Goal: Task Accomplishment & Management: Manage account settings

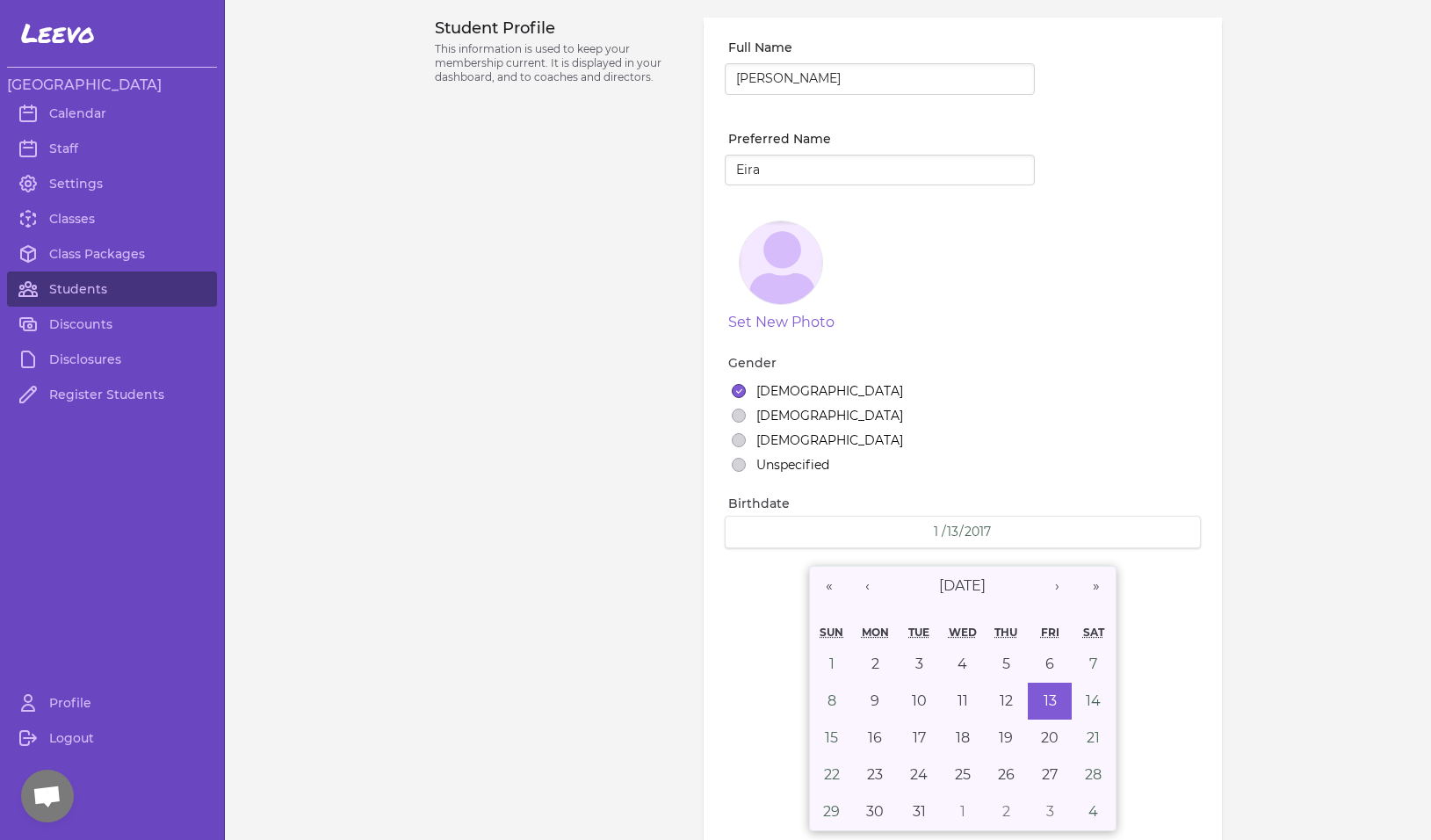
select select "MT"
select select "1"
click at [83, 284] on link "Students" at bounding box center [112, 289] width 210 height 35
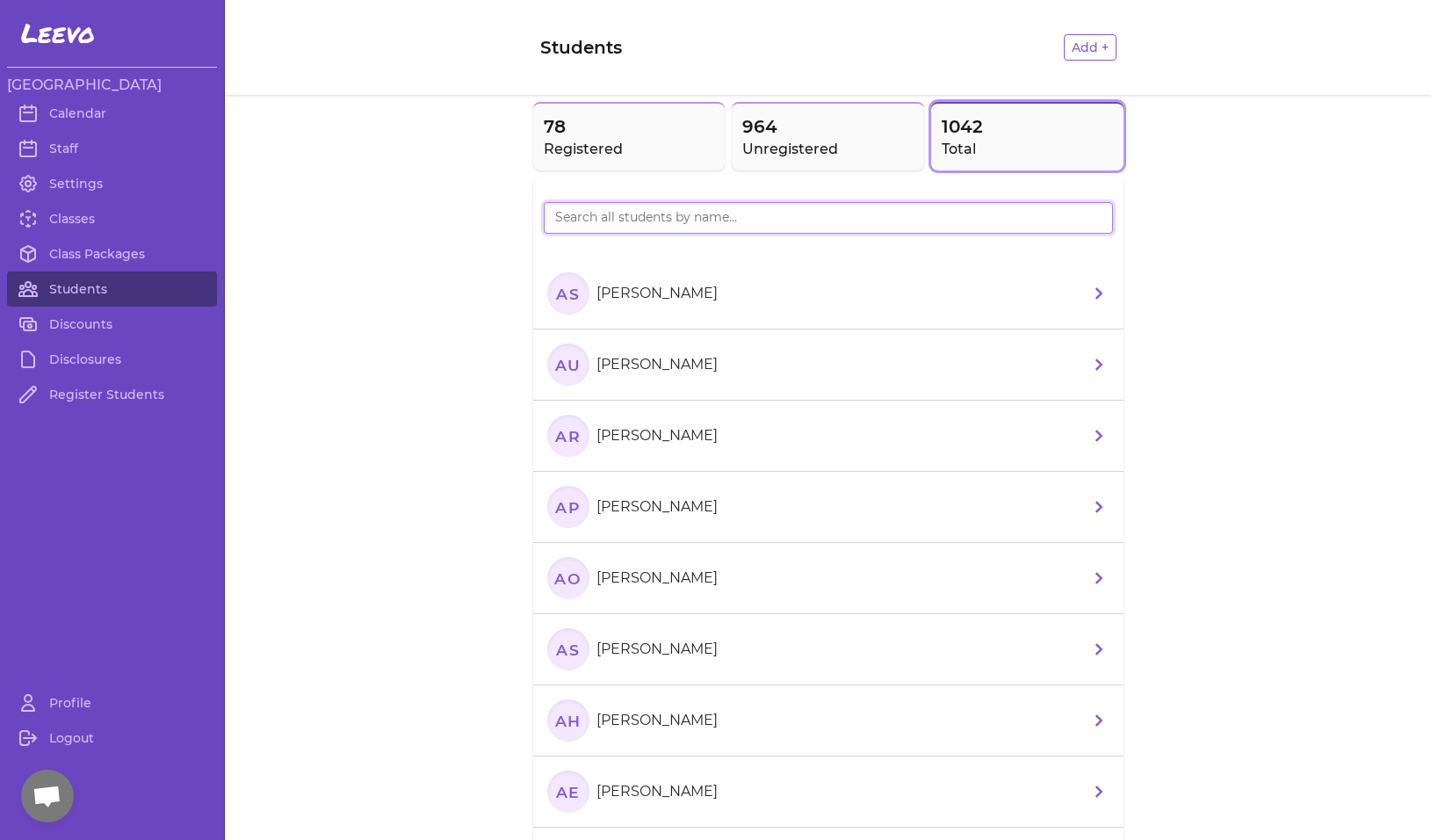
click at [610, 228] on input "search" at bounding box center [828, 218] width 570 height 32
type input "milli"
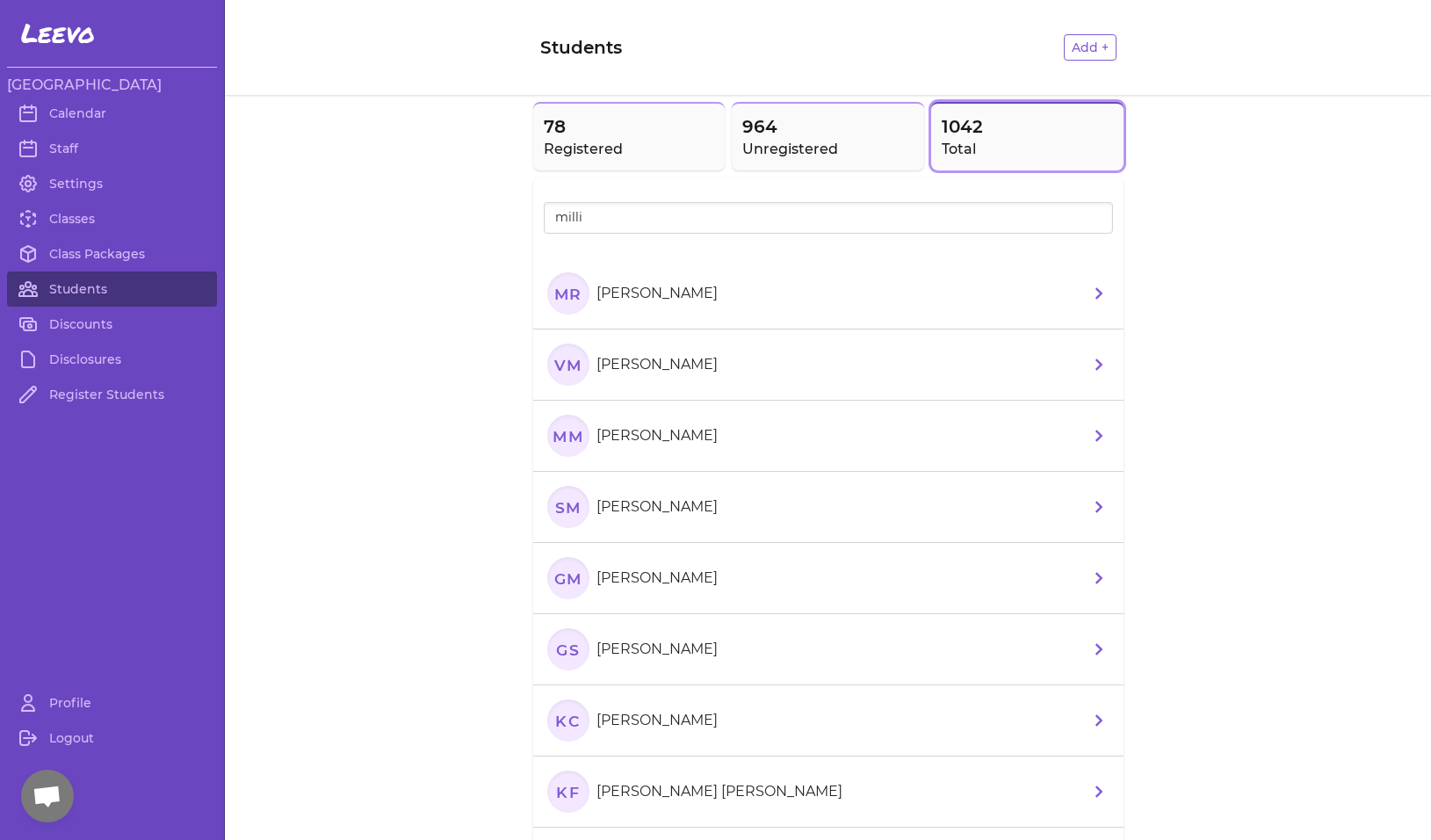
click at [562, 294] on text "Mr" at bounding box center [567, 293] width 28 height 18
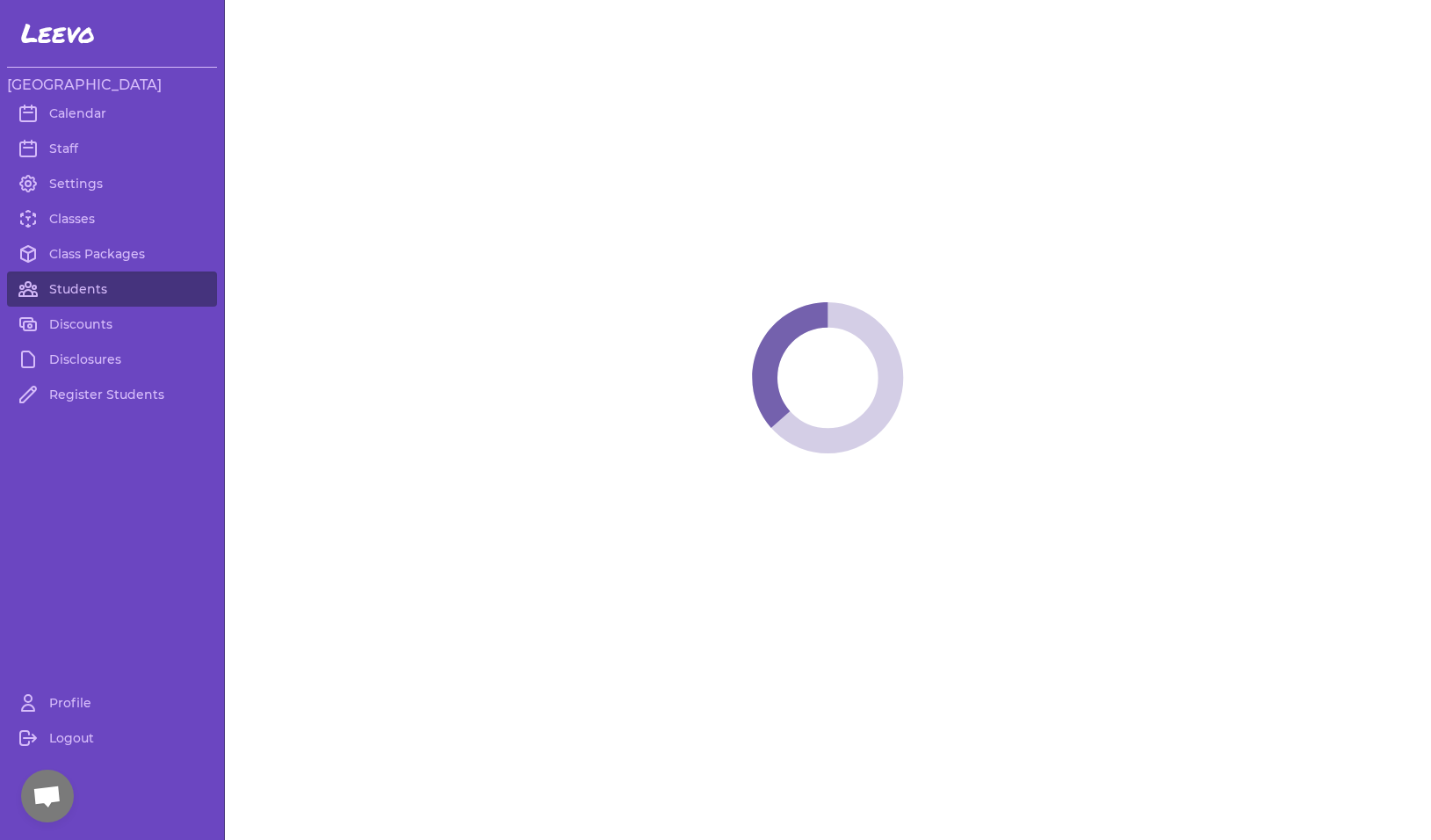
select select "MT"
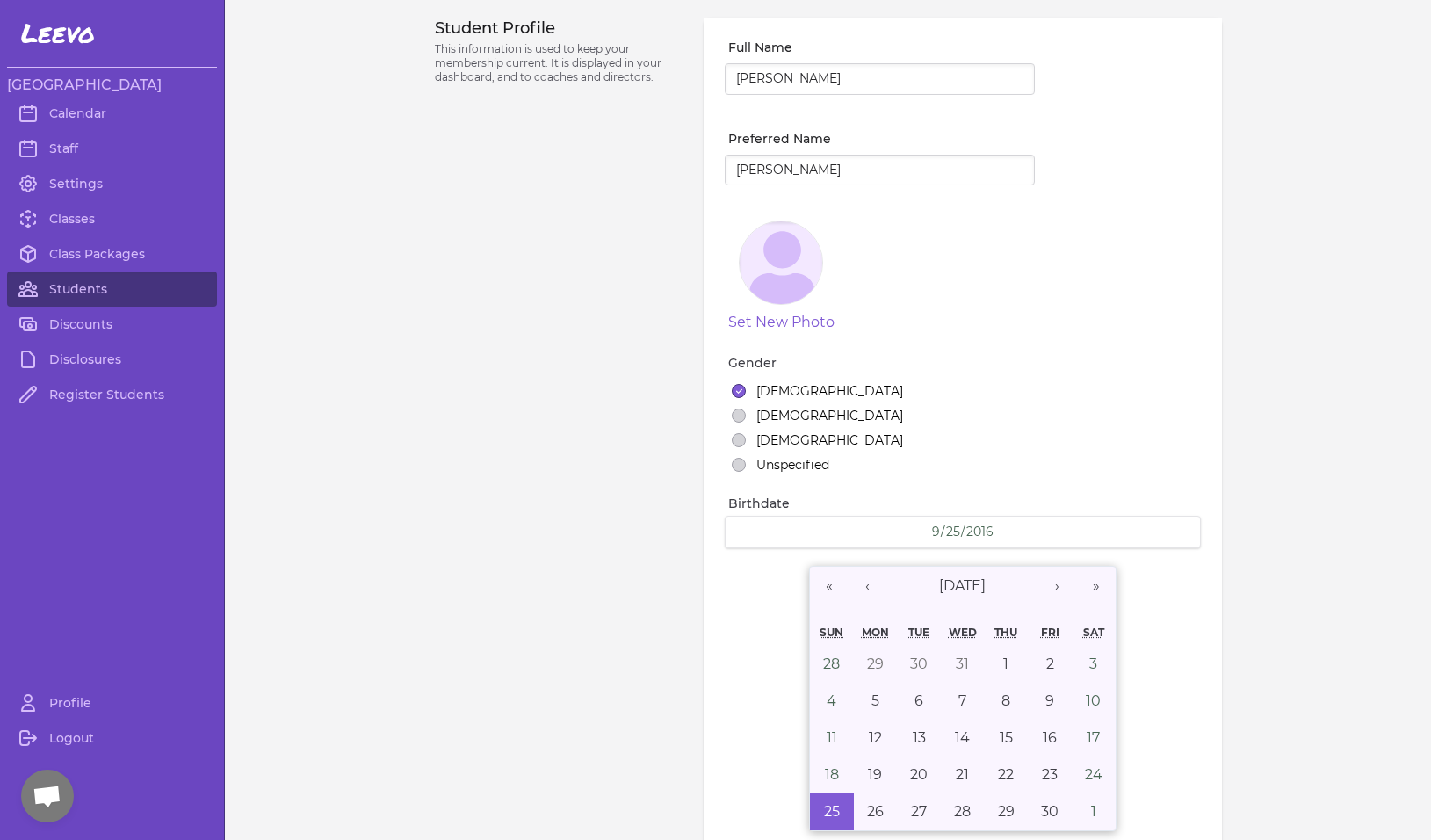
select select "1"
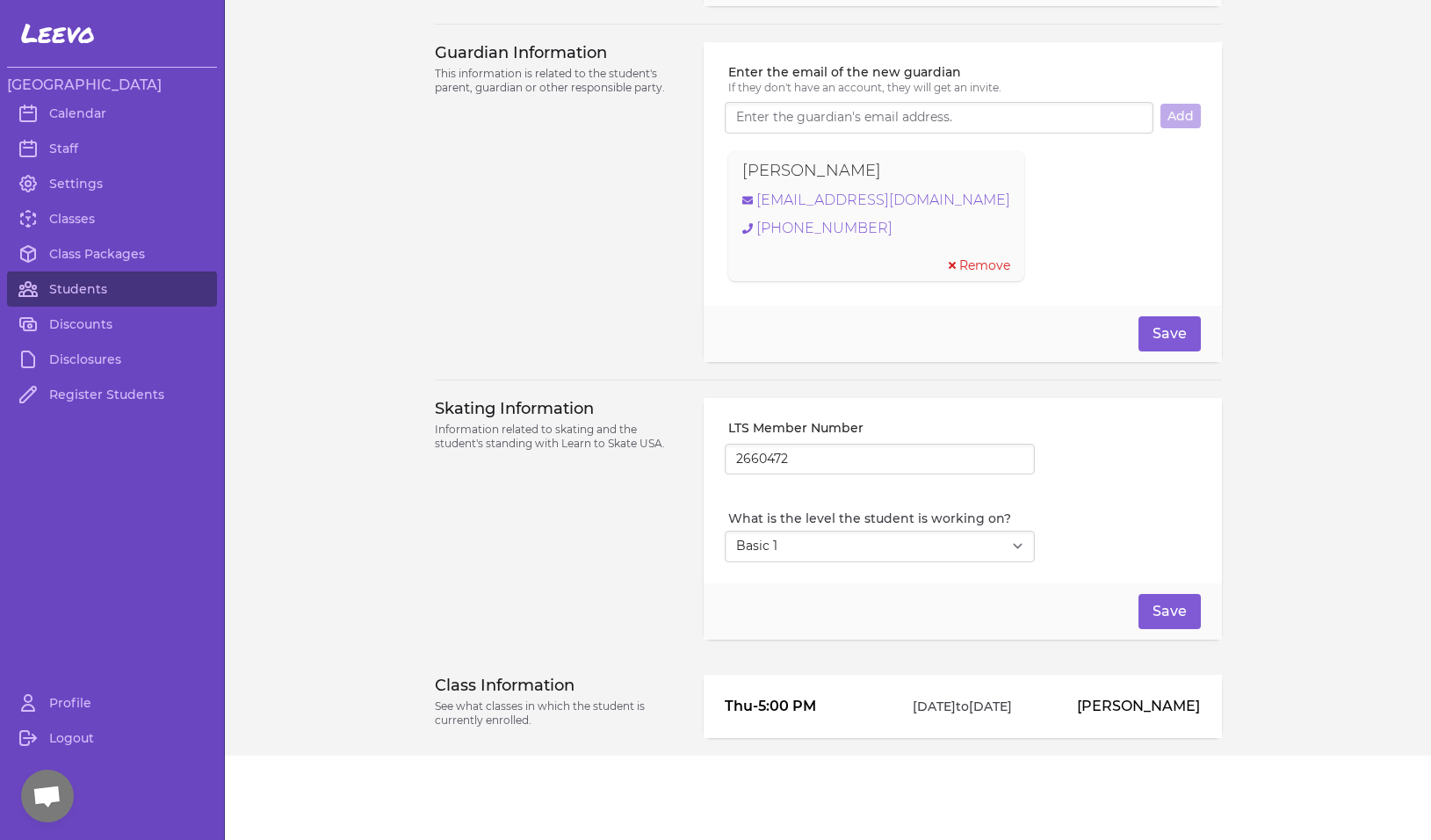
scroll to position [1204, 0]
click at [562, 294] on div "Guardian Information This information is related to the student's parent, guard…" at bounding box center [559, 201] width 249 height 320
click at [551, 245] on div "Guardian Information This information is related to the student's parent, guard…" at bounding box center [559, 201] width 249 height 320
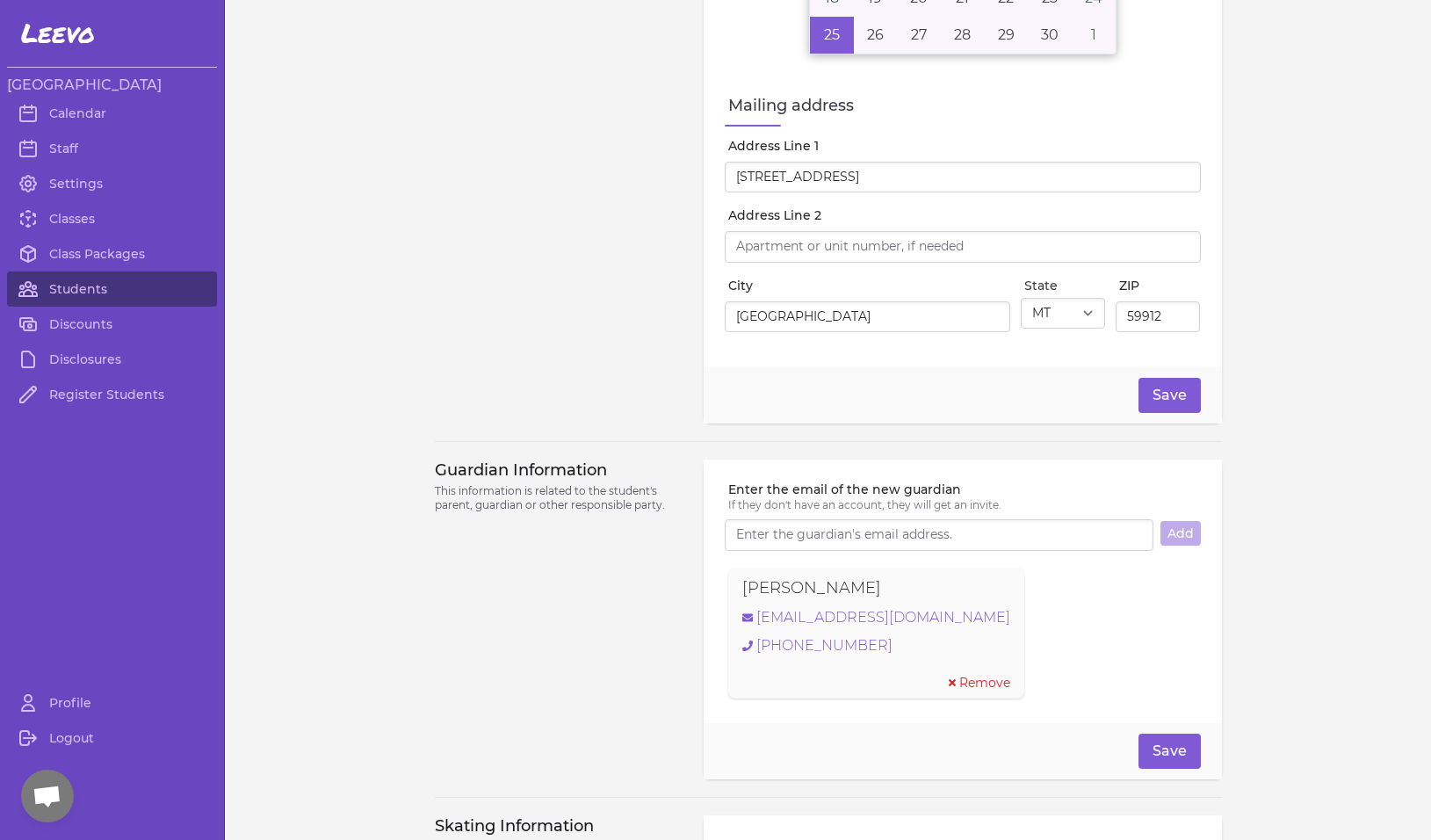
scroll to position [771, 0]
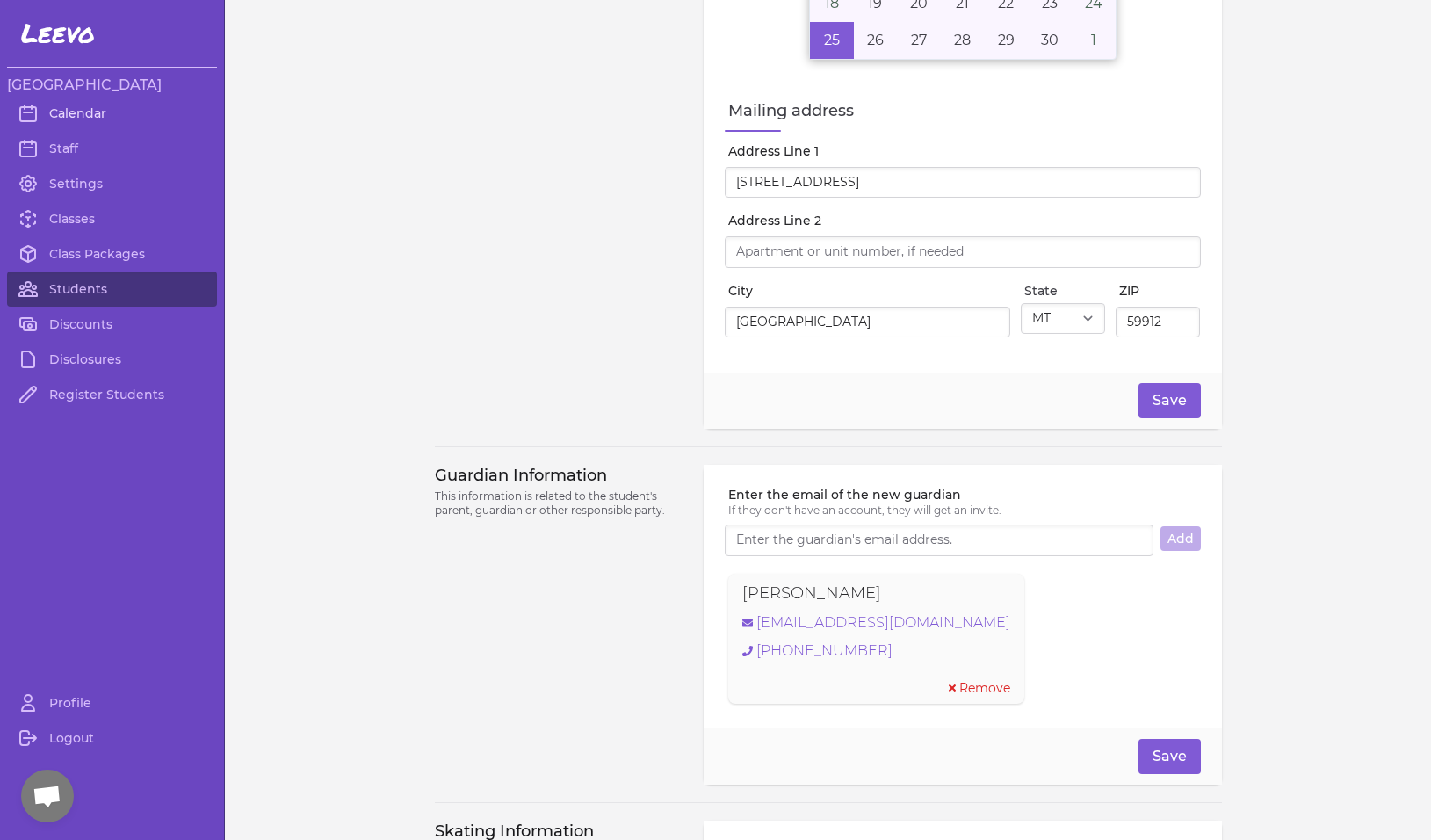
click at [77, 115] on link "Calendar" at bounding box center [112, 114] width 210 height 35
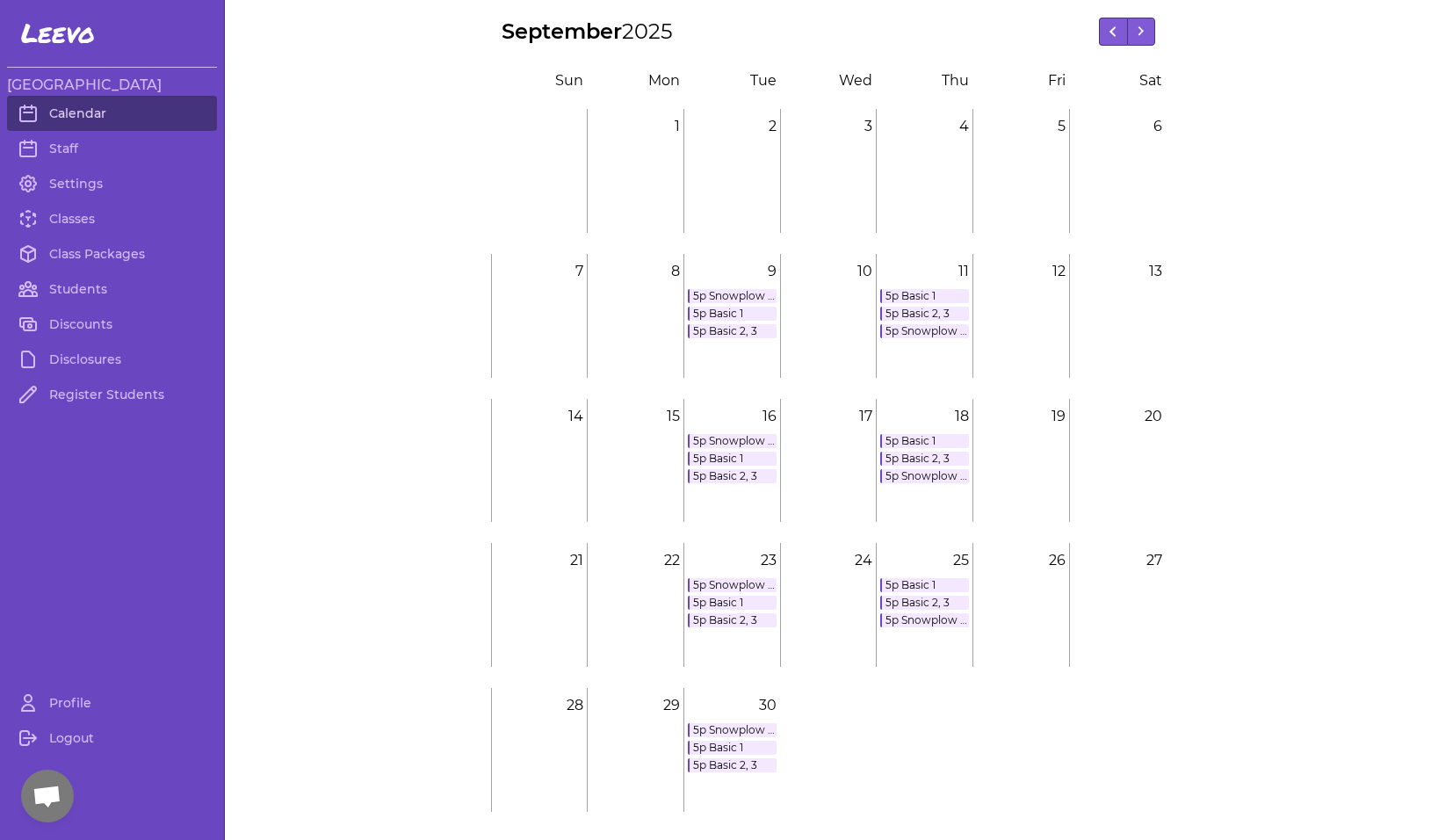
click at [78, 112] on link "Calendar" at bounding box center [112, 114] width 210 height 35
click at [73, 289] on link "Students" at bounding box center [112, 289] width 210 height 35
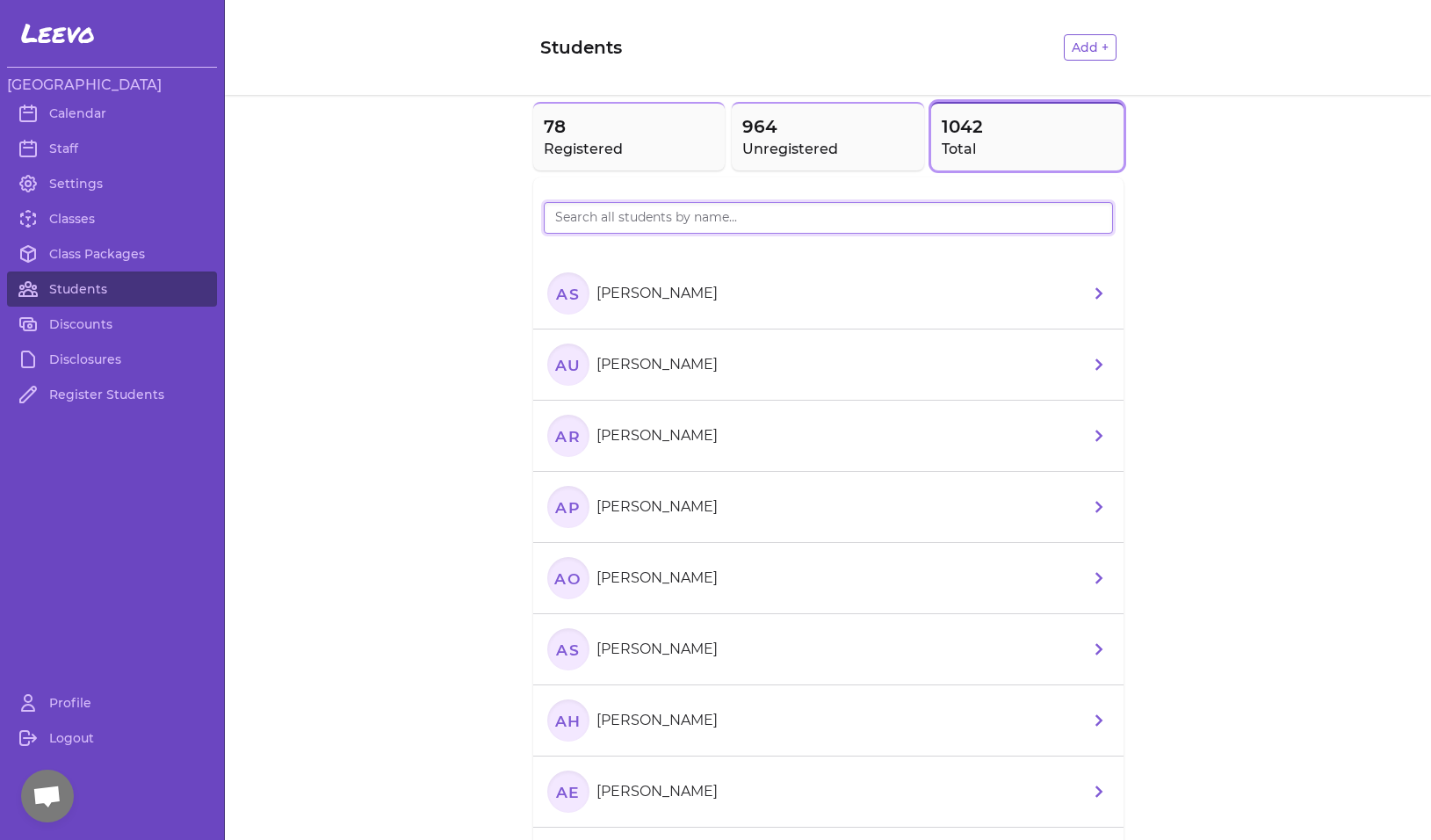
click at [599, 227] on input "search" at bounding box center [828, 218] width 570 height 32
type input "ast"
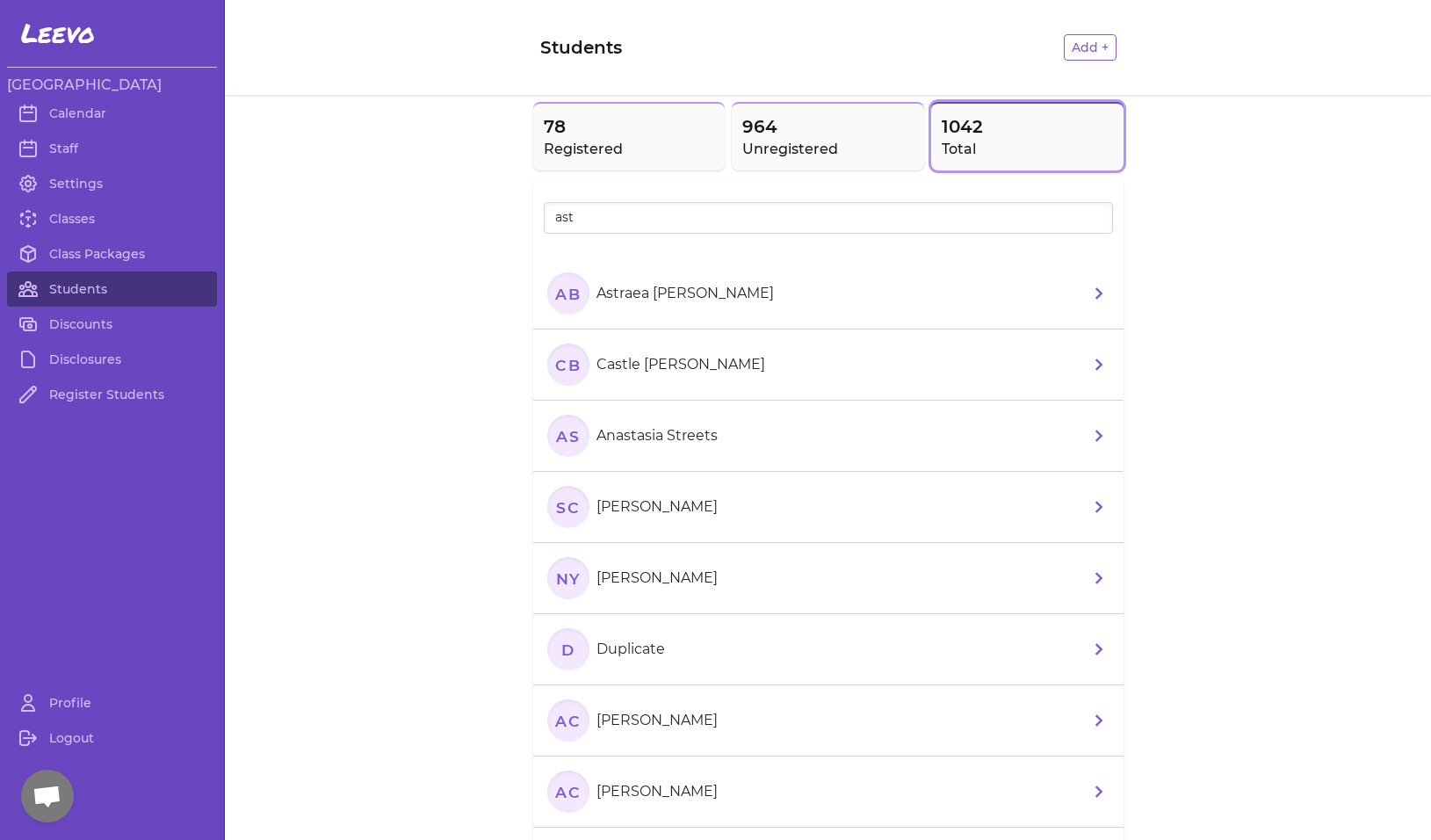
click at [572, 299] on text "AB" at bounding box center [567, 293] width 26 height 18
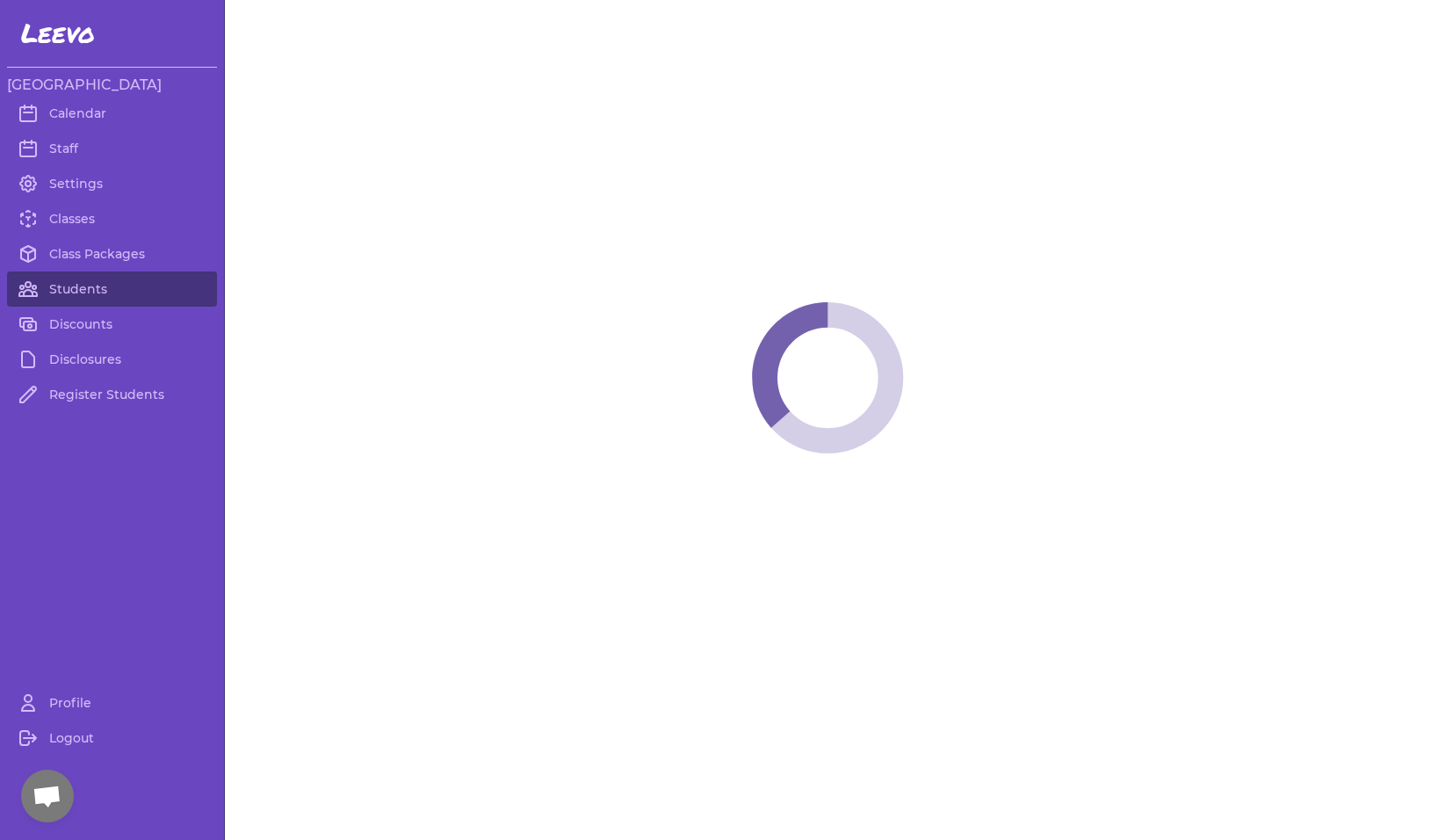
select select "MT"
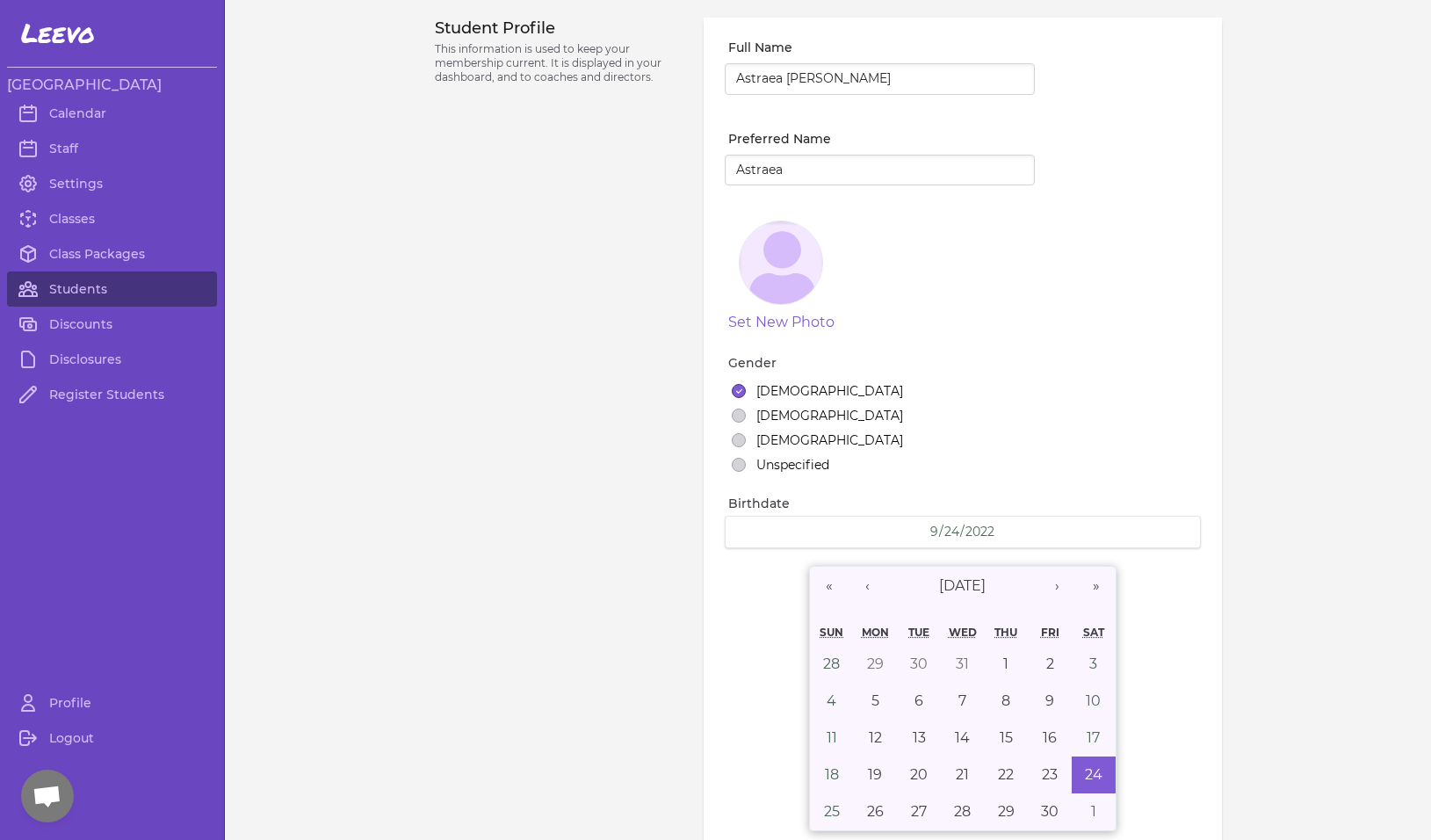
select select "7"
click at [84, 296] on link "Students" at bounding box center [112, 289] width 210 height 35
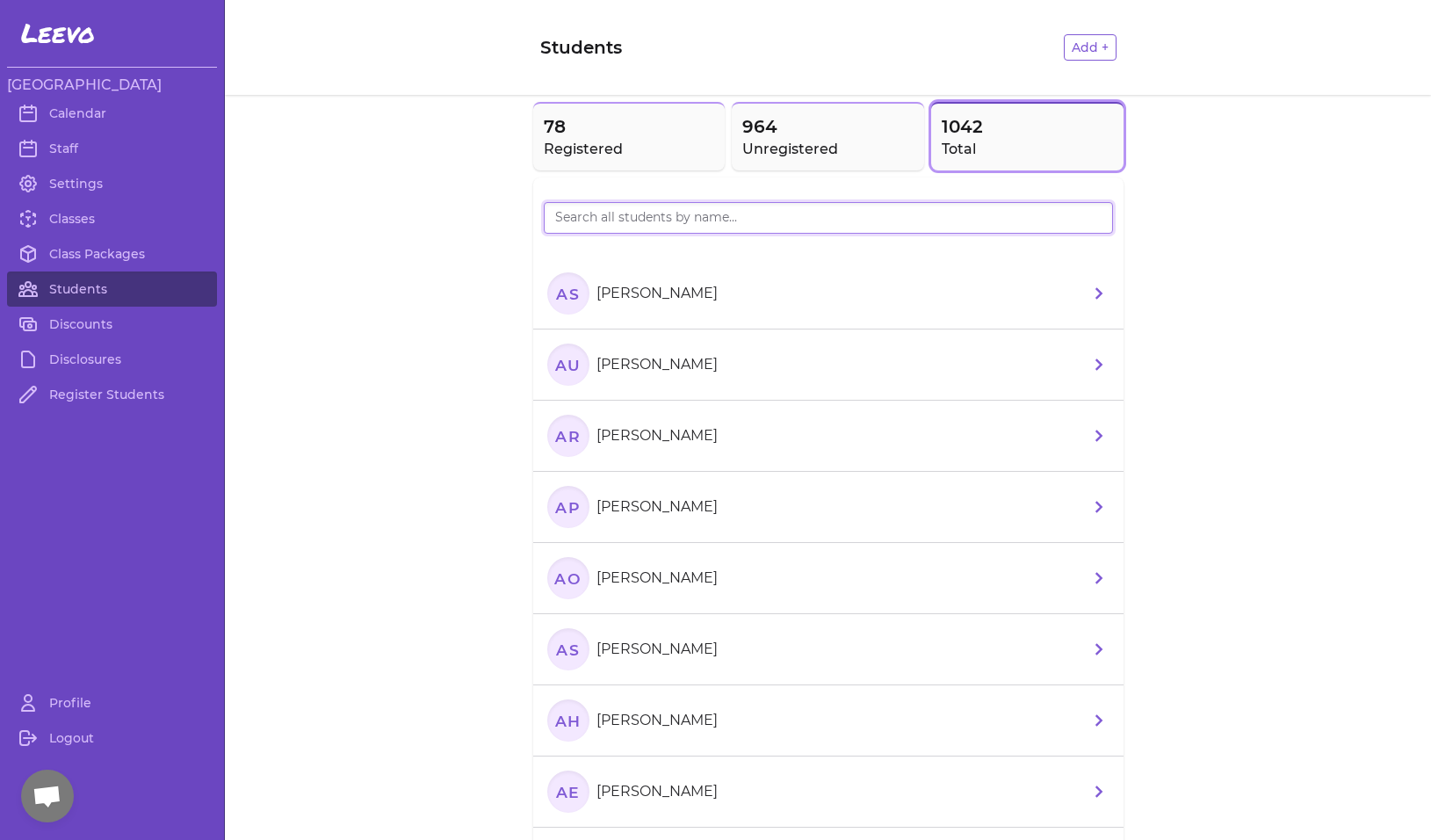
click at [625, 213] on input "search" at bounding box center [828, 218] width 570 height 32
type input "becham"
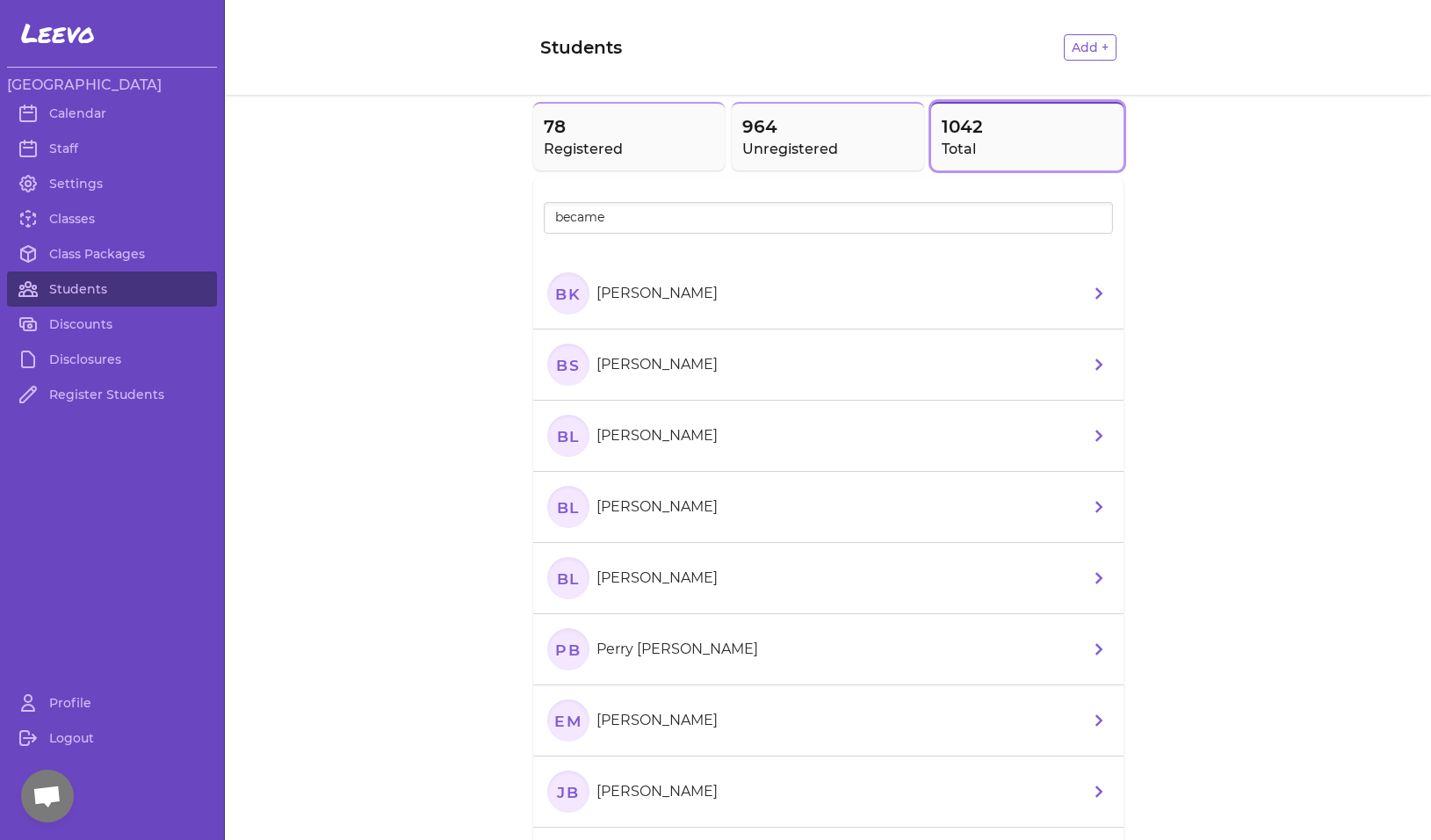
drag, startPoint x: 615, startPoint y: 250, endPoint x: 576, endPoint y: 369, distance: 125.2
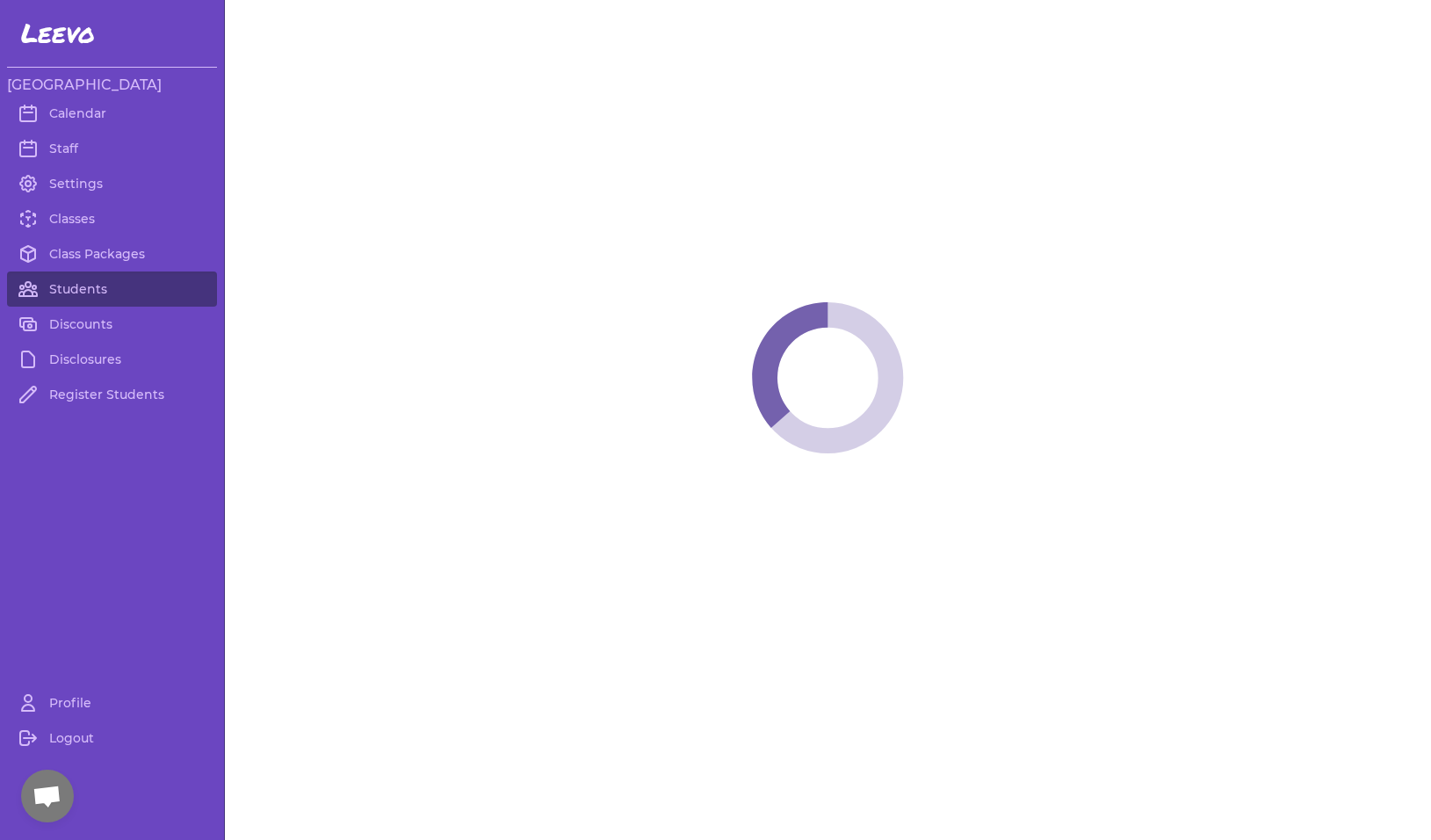
select select "MT"
select select "3"
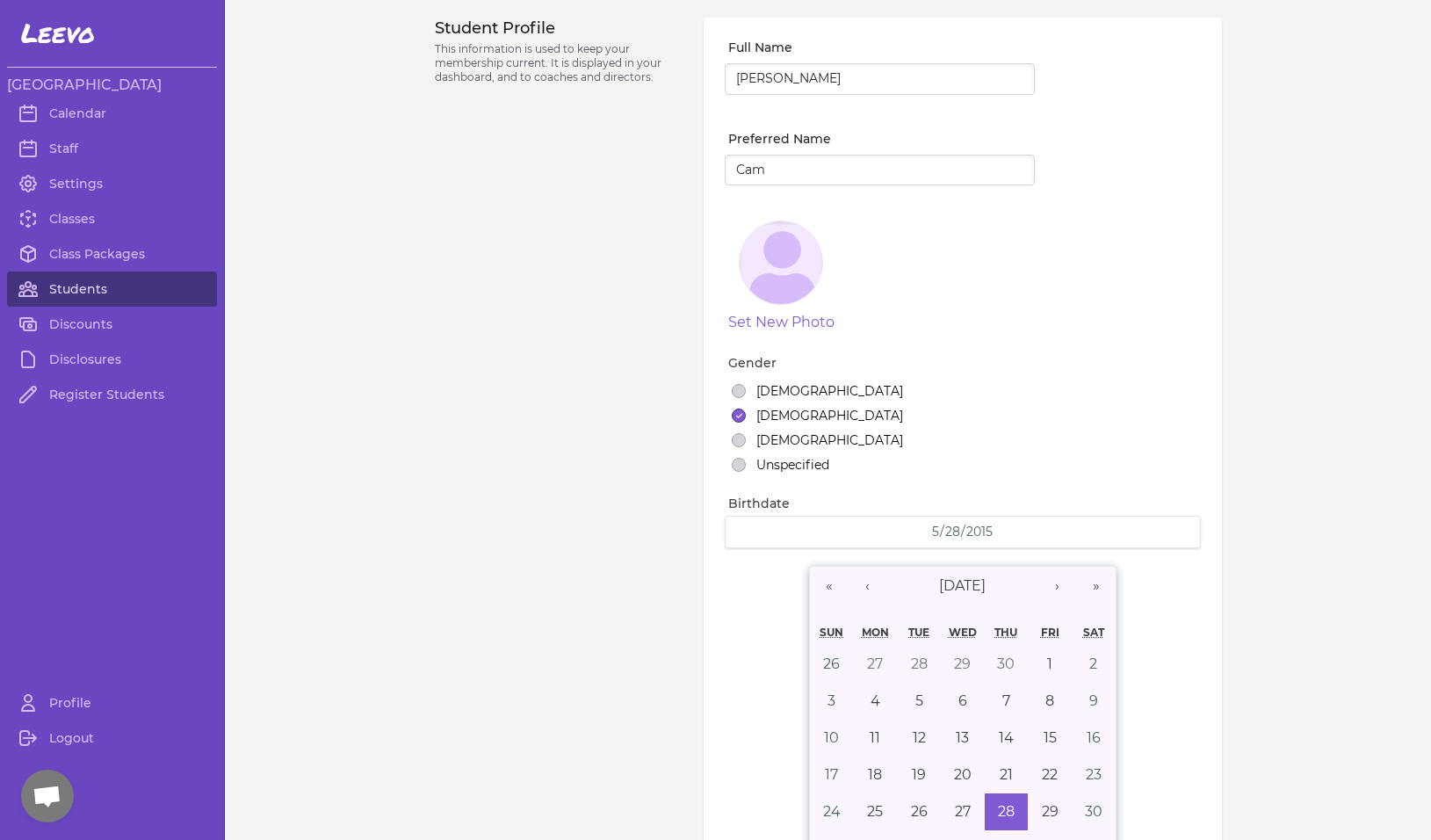
click at [91, 295] on link "Students" at bounding box center [112, 289] width 210 height 35
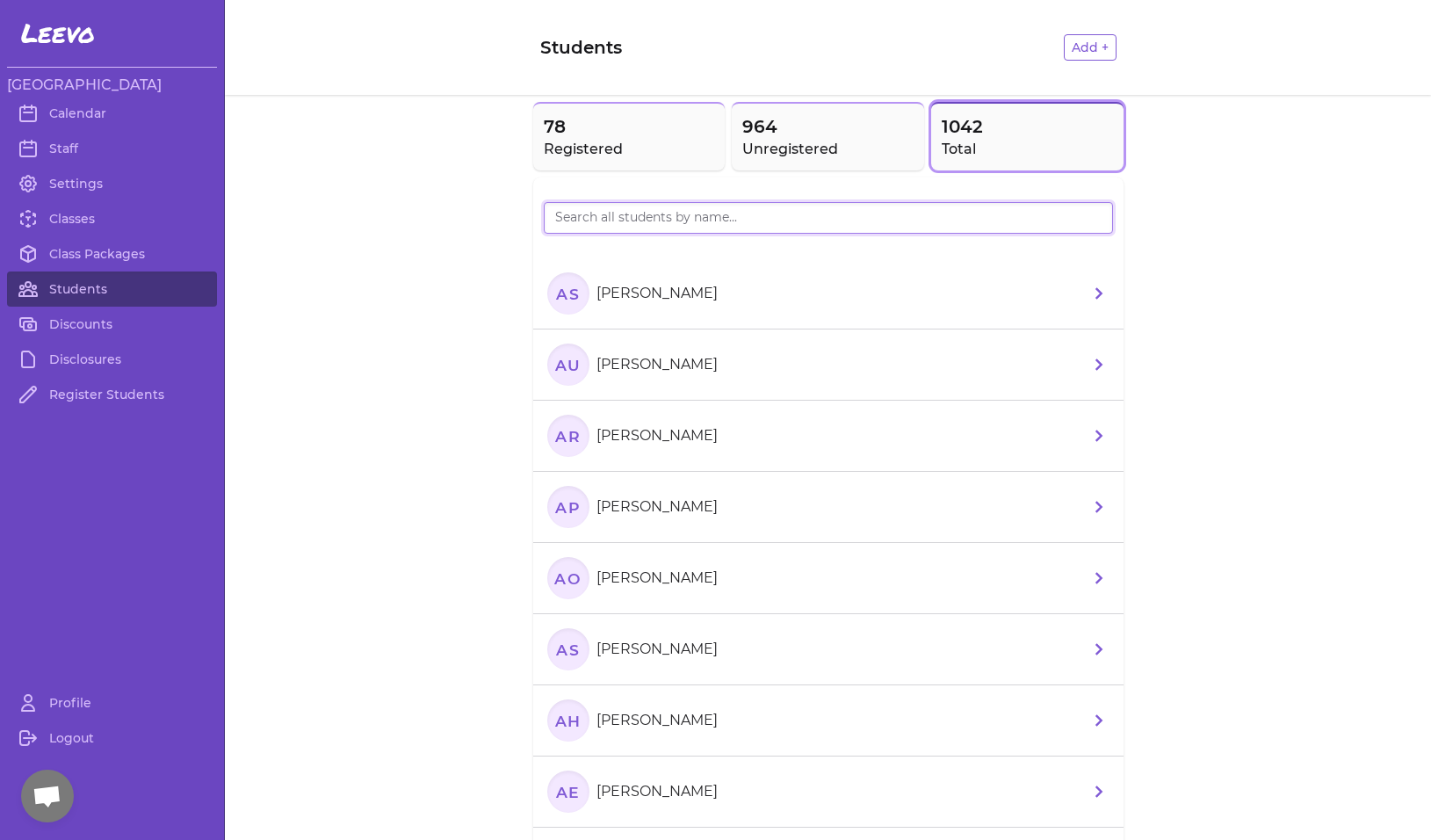
click at [610, 227] on input "search" at bounding box center [828, 218] width 570 height 32
type input "bech"
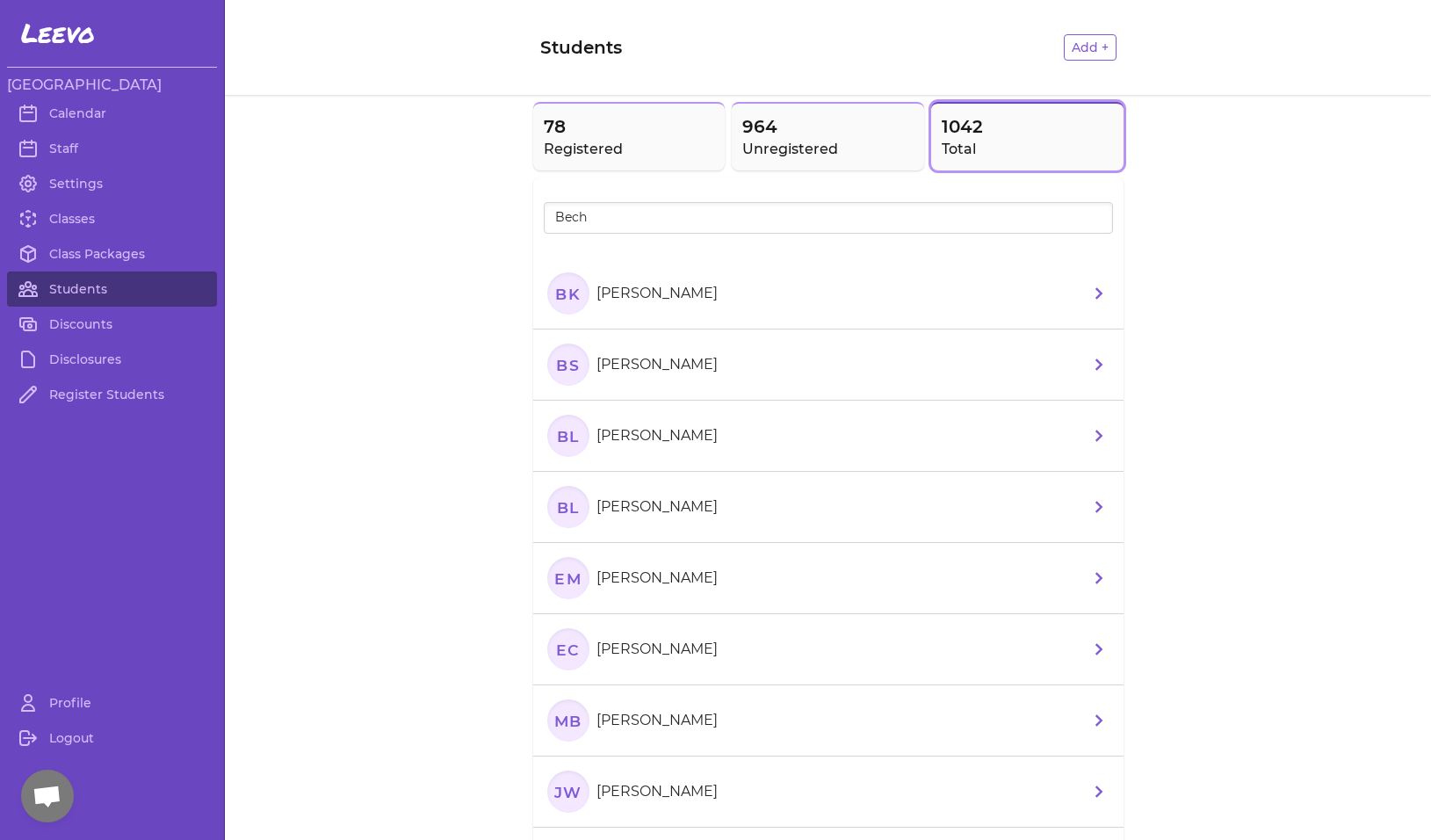
drag, startPoint x: 602, startPoint y: 249, endPoint x: 563, endPoint y: 368, distance: 125.2
click at [563, 368] on text "Bs" at bounding box center [568, 364] width 23 height 18
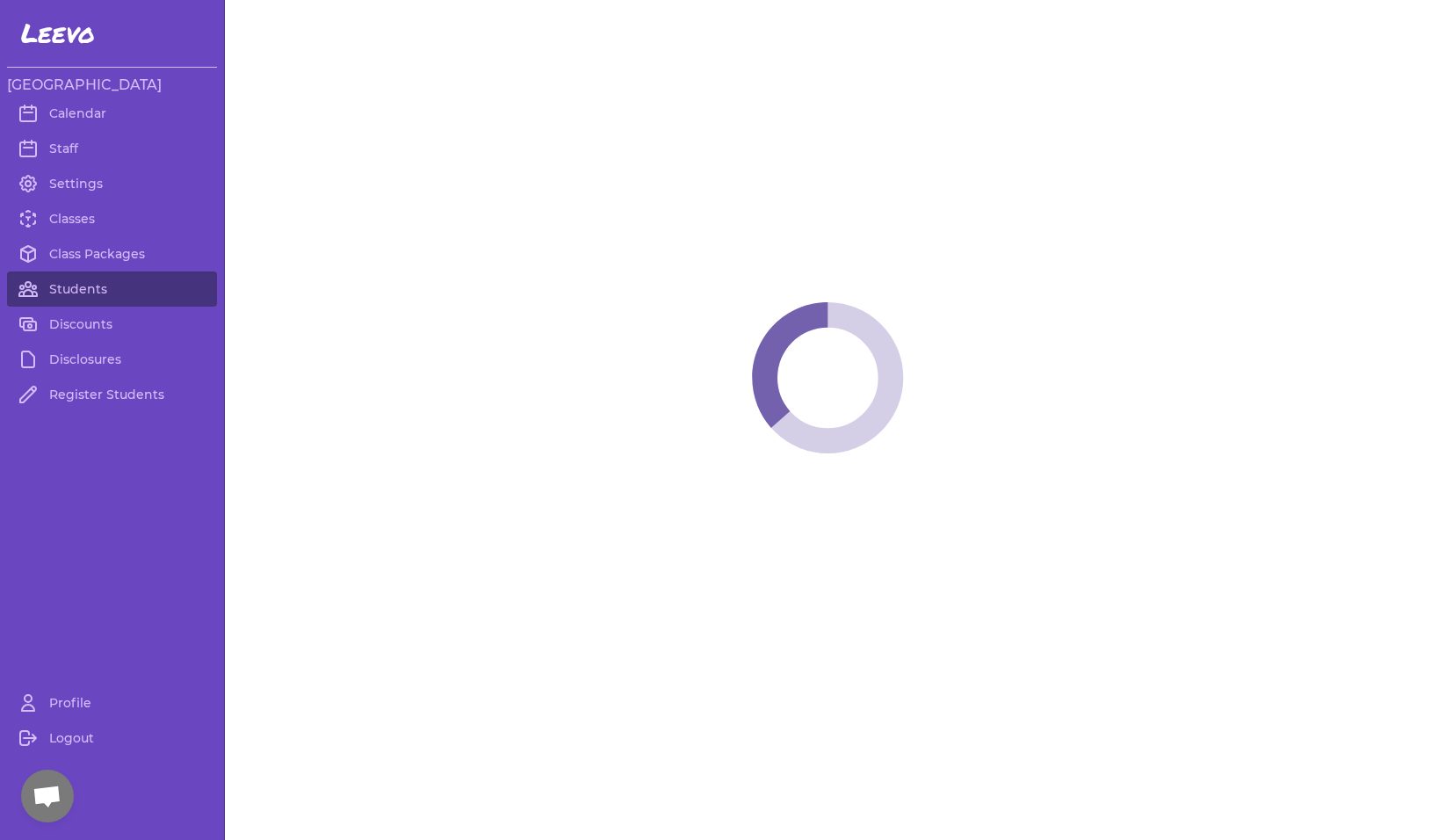
select select "MT"
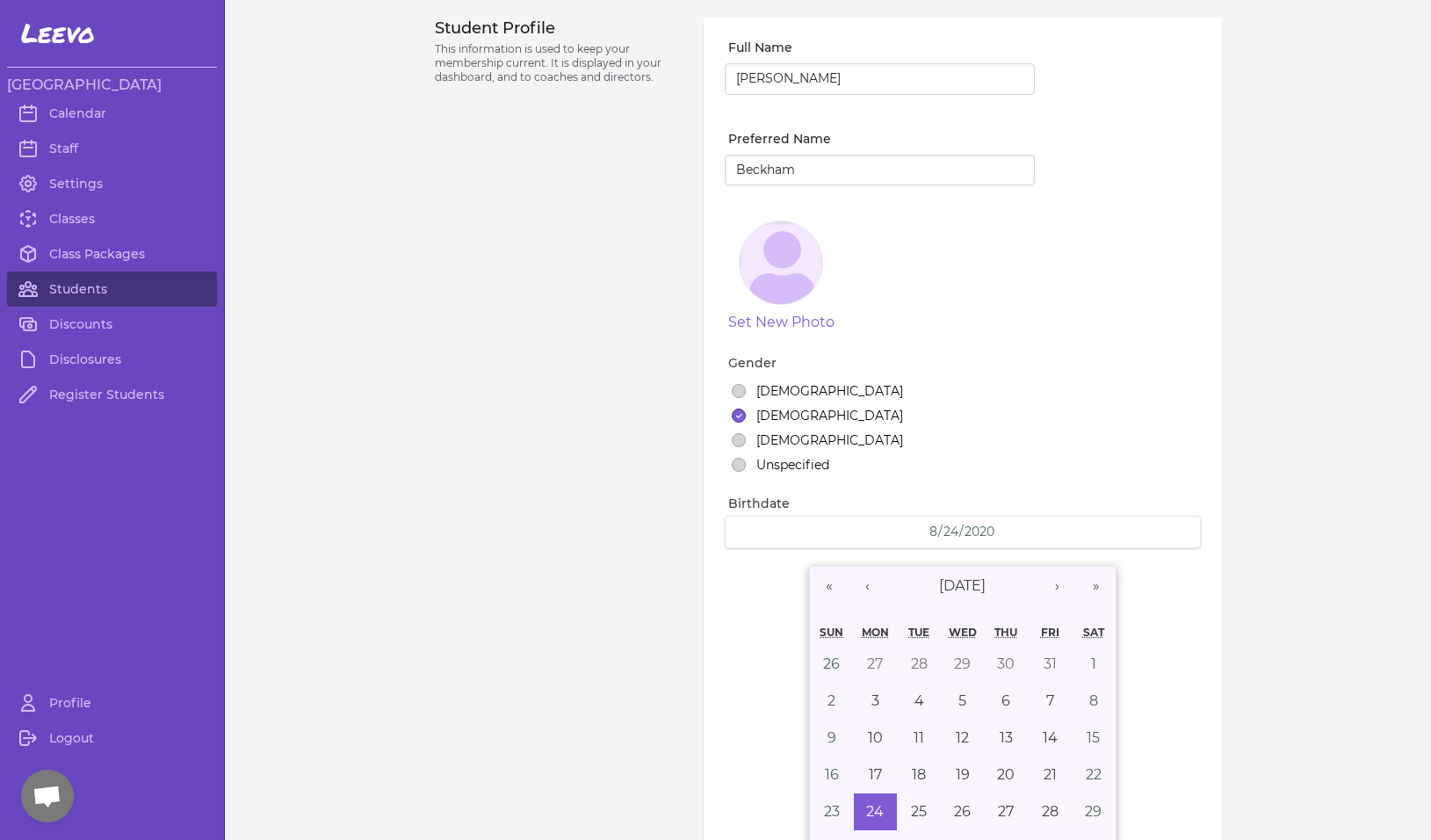
select select "7"
